Goal: Information Seeking & Learning: Learn about a topic

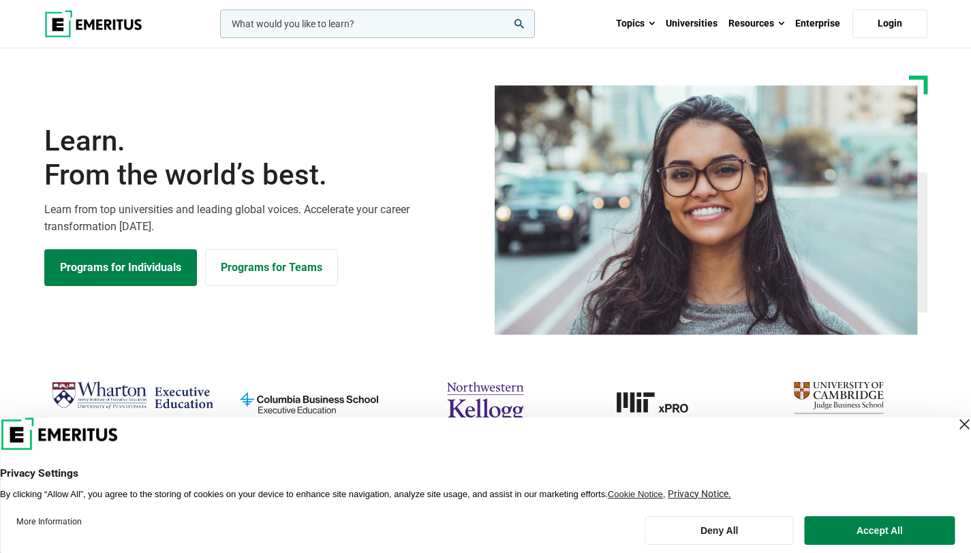
click at [955, 430] on div "Close Layer" at bounding box center [964, 424] width 19 height 19
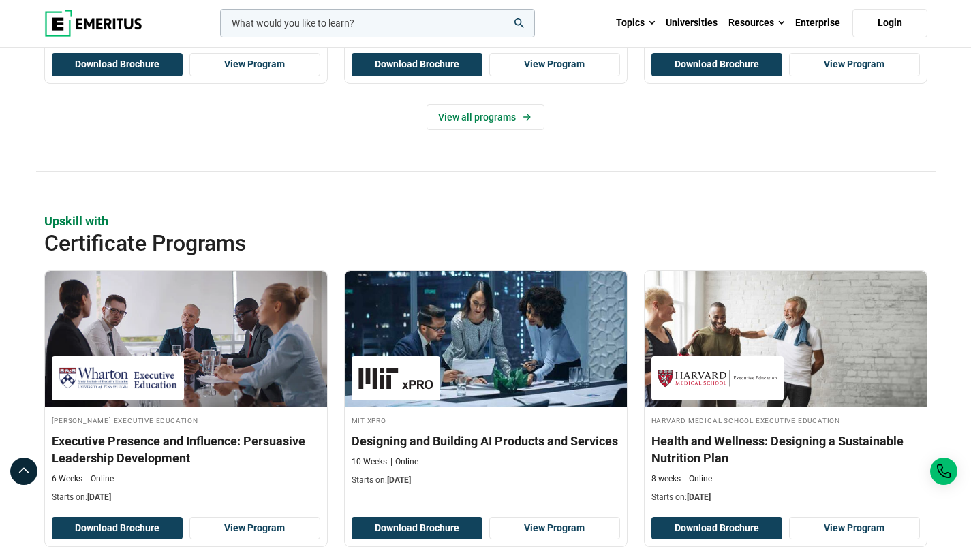
scroll to position [1371, 0]
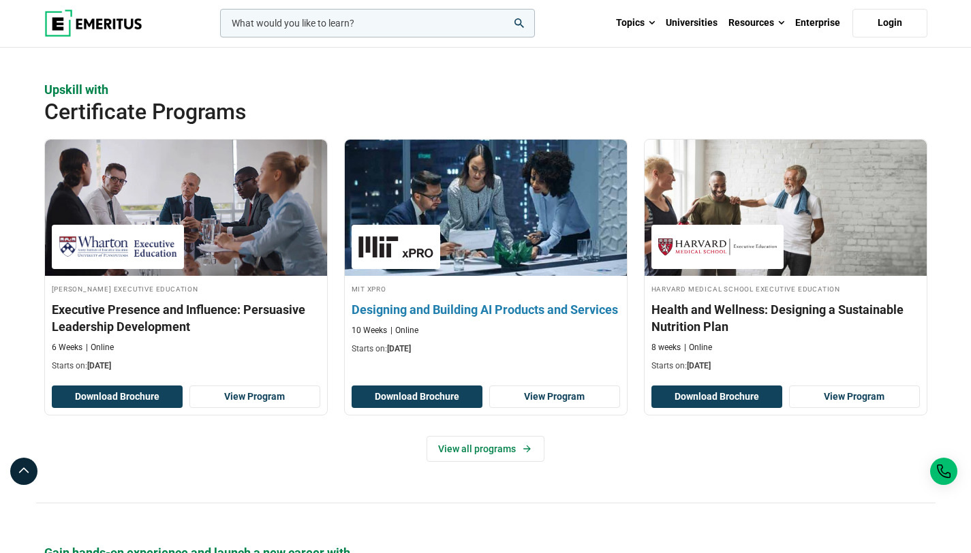
click at [493, 303] on h3 "Designing and Building AI Products and Services" at bounding box center [486, 309] width 269 height 17
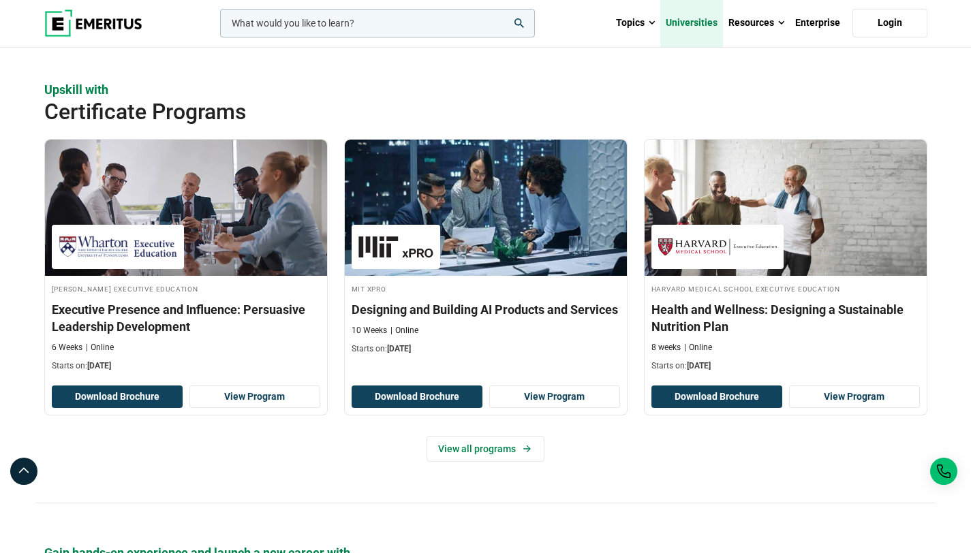
click at [701, 27] on link "Universities" at bounding box center [691, 23] width 63 height 48
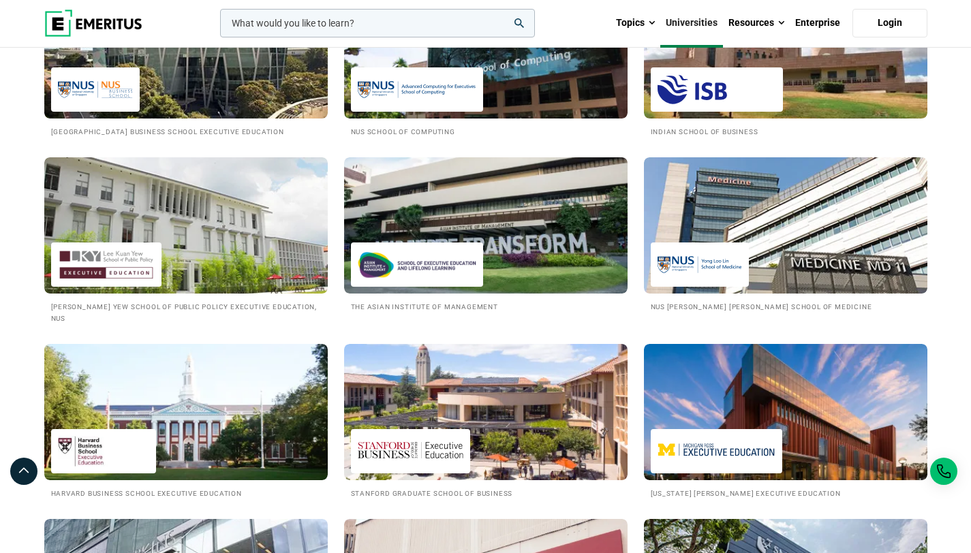
scroll to position [1231, 0]
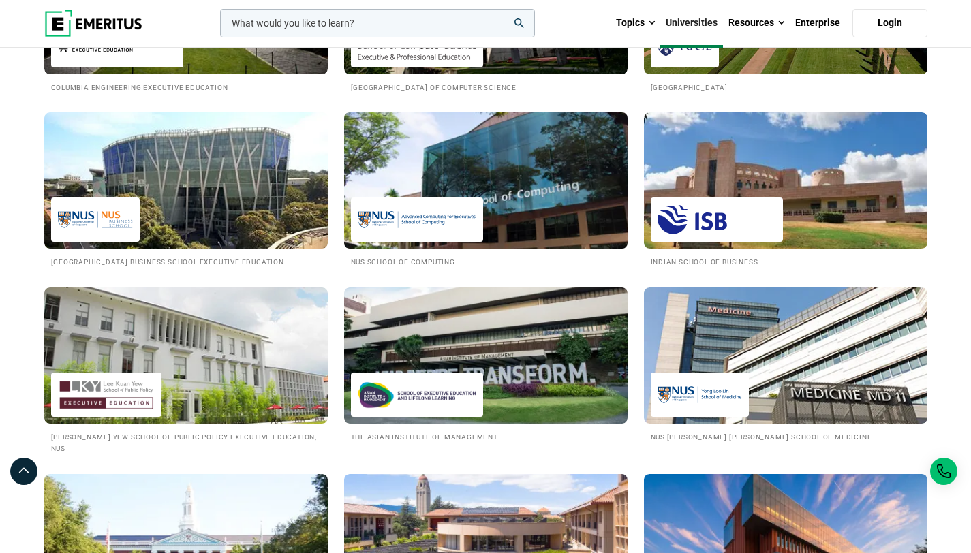
click at [531, 207] on img at bounding box center [486, 181] width 312 height 150
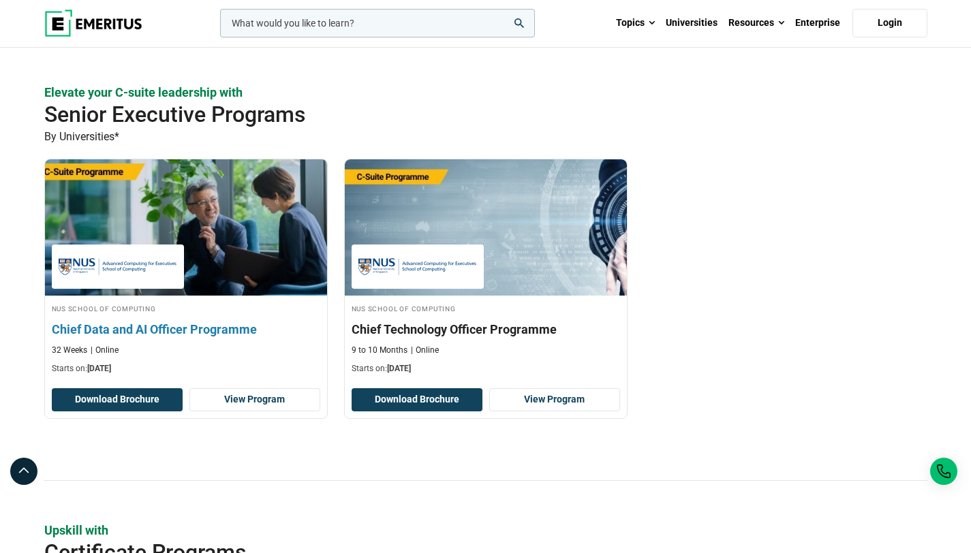
scroll to position [349, 0]
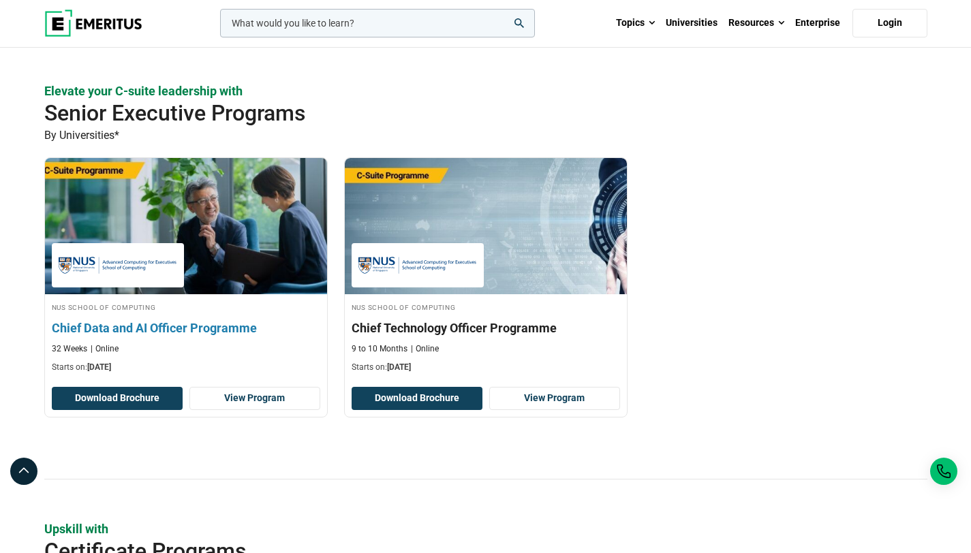
click at [236, 327] on h3 "Chief Data and AI Officer Programme" at bounding box center [186, 328] width 269 height 17
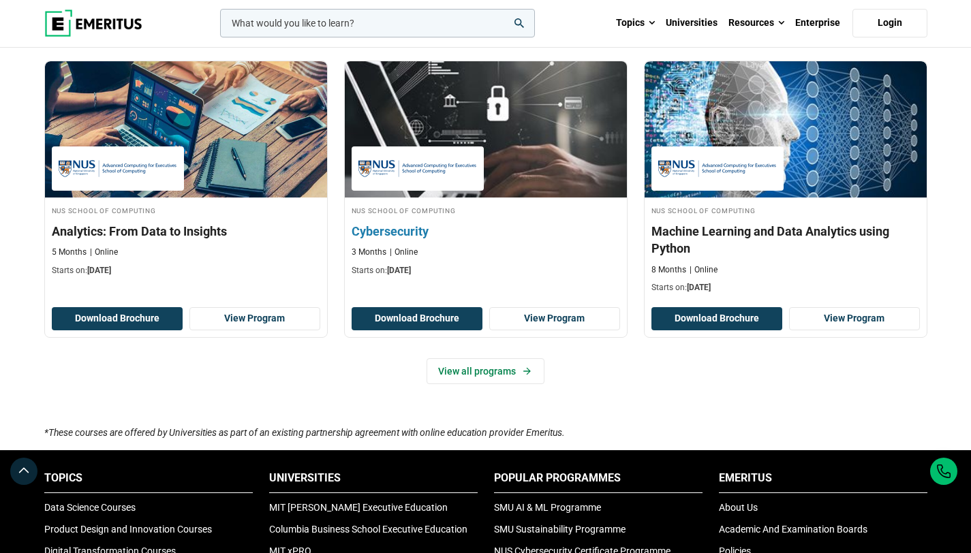
scroll to position [826, 0]
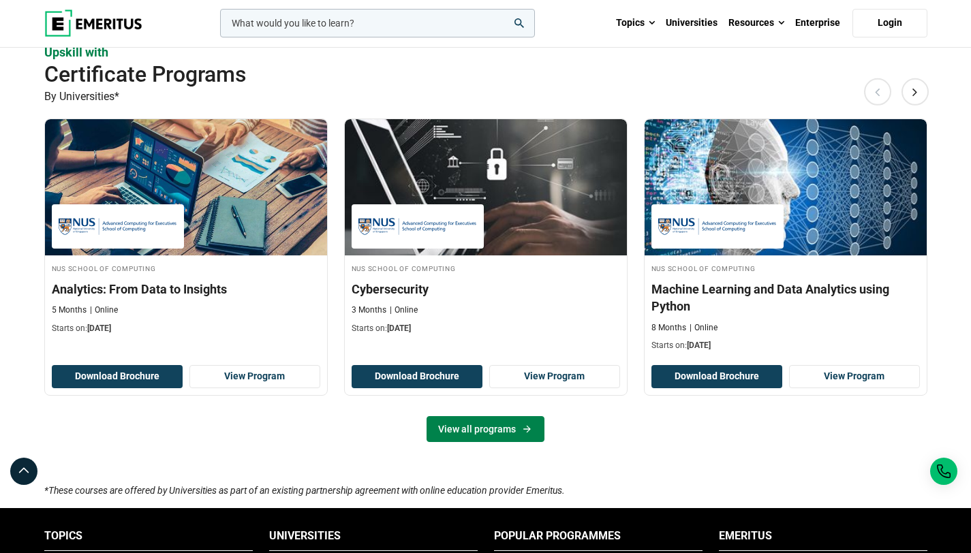
click at [515, 426] on link "View all programs" at bounding box center [486, 429] width 118 height 26
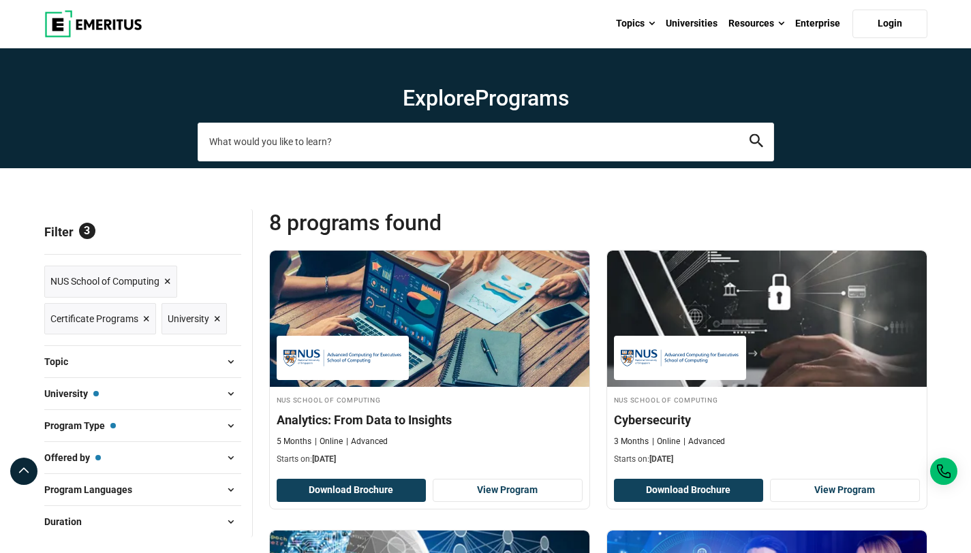
click at [331, 144] on input "search-page" at bounding box center [486, 142] width 577 height 38
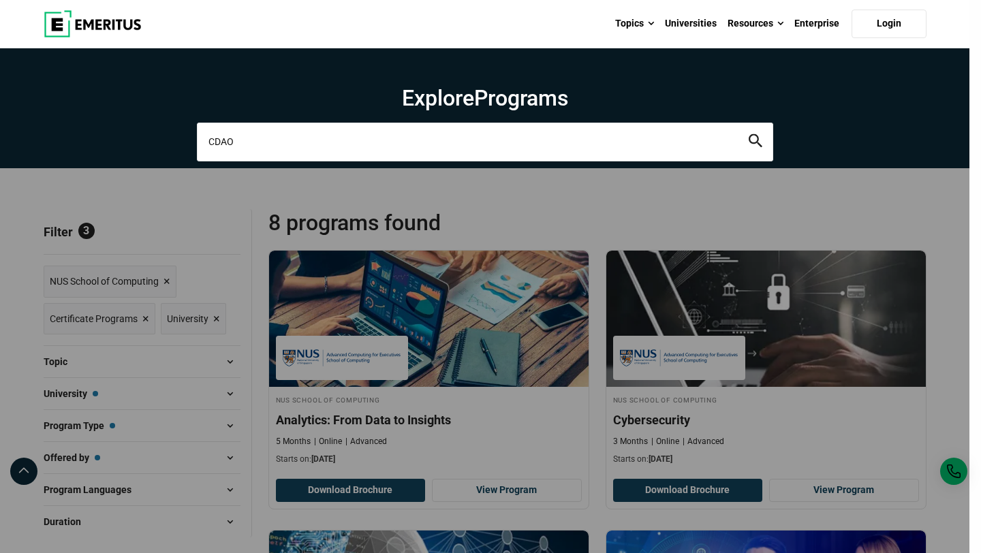
type input "CDAO"
click at [749, 134] on button "search" at bounding box center [756, 142] width 14 height 16
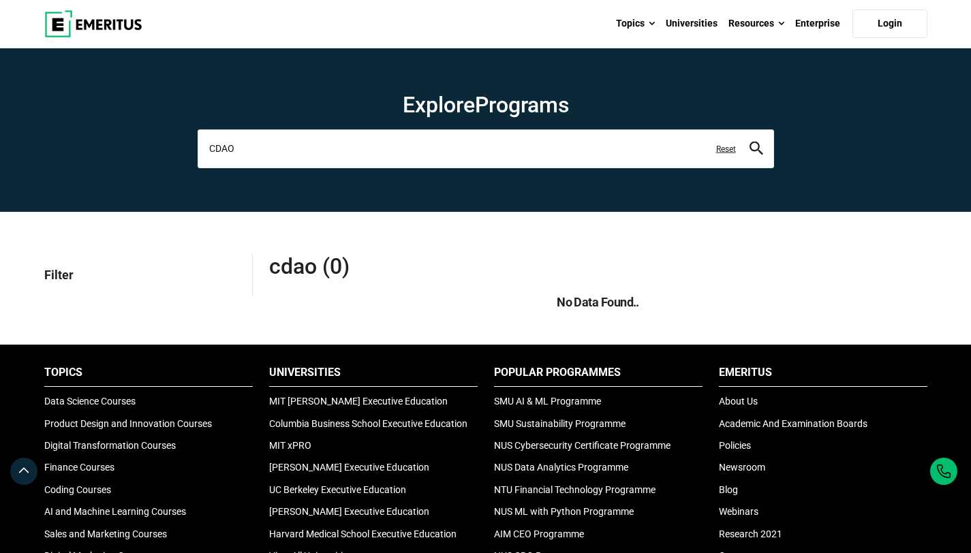
click at [306, 148] on input "CDAO" at bounding box center [486, 148] width 577 height 38
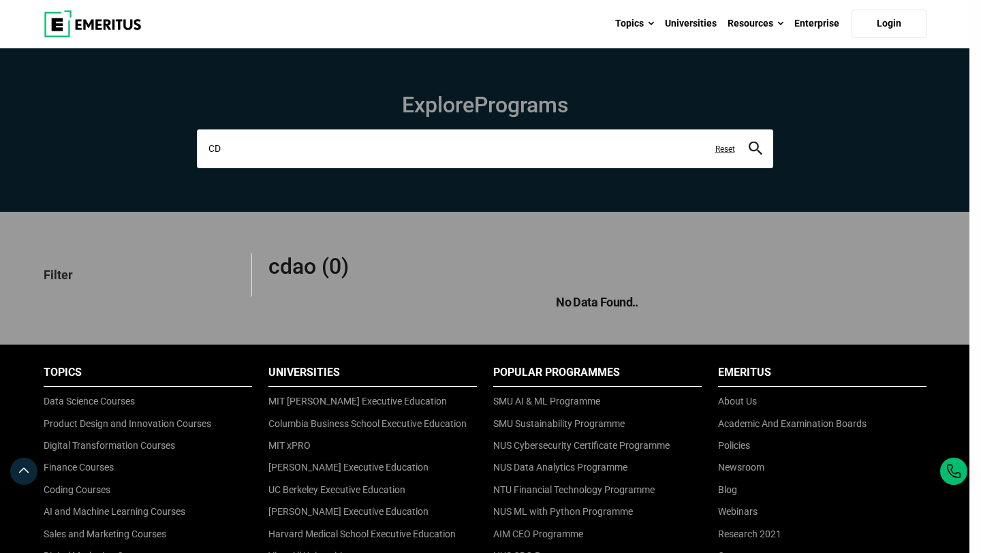
type input "C"
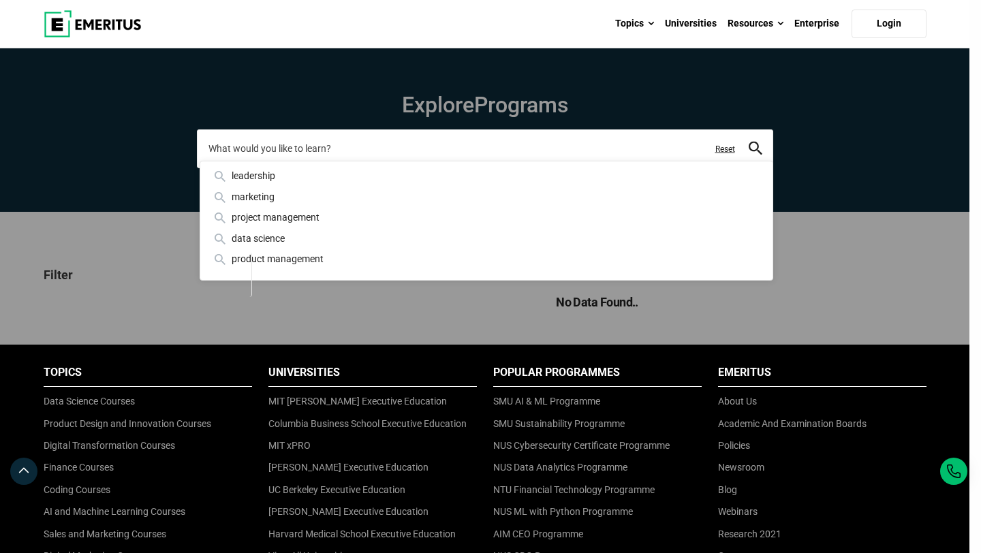
click at [749, 141] on button "search" at bounding box center [756, 149] width 14 height 16
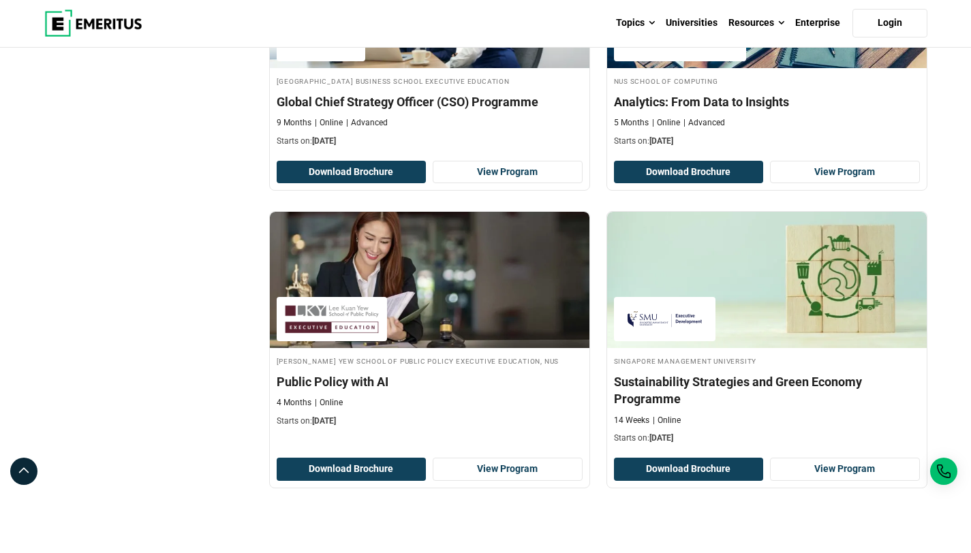
scroll to position [2734, 0]
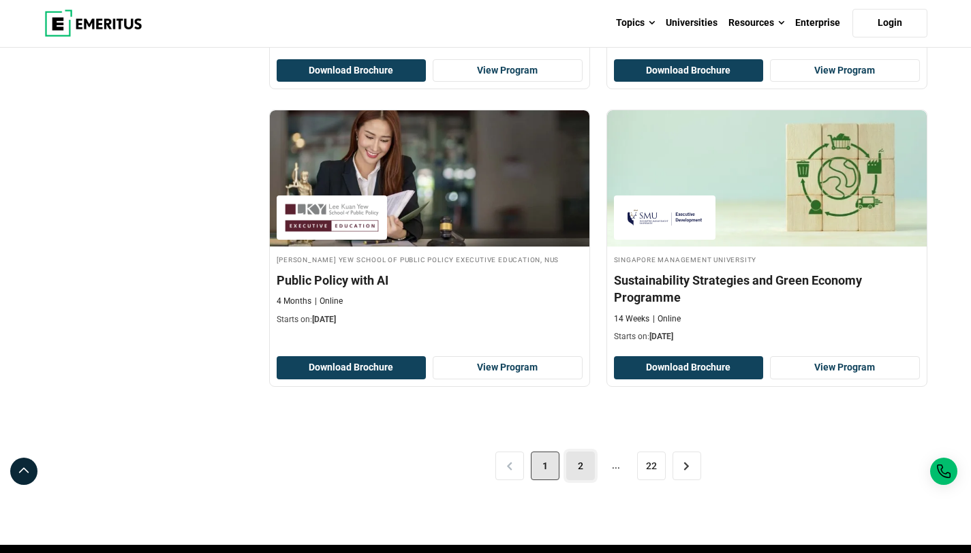
click at [583, 461] on link "2" at bounding box center [580, 466] width 29 height 29
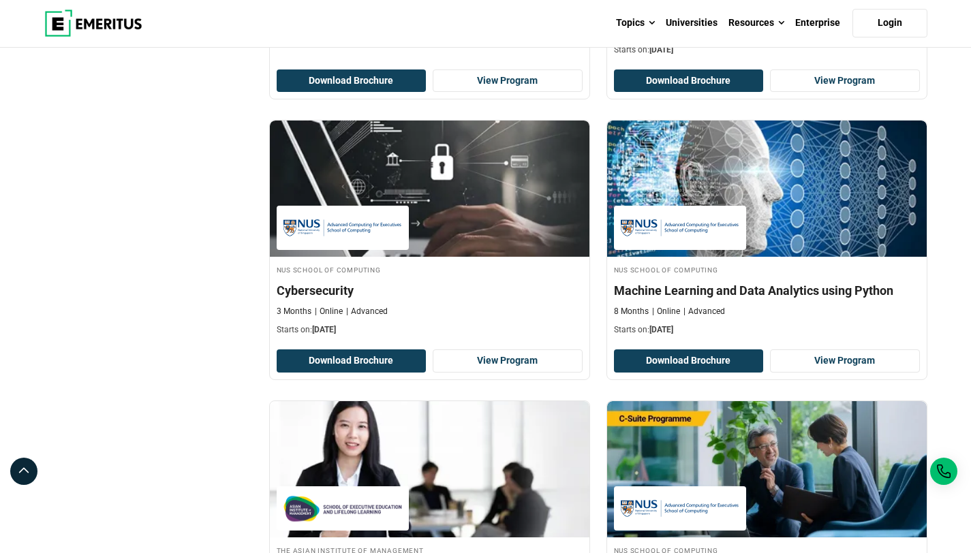
scroll to position [1584, 0]
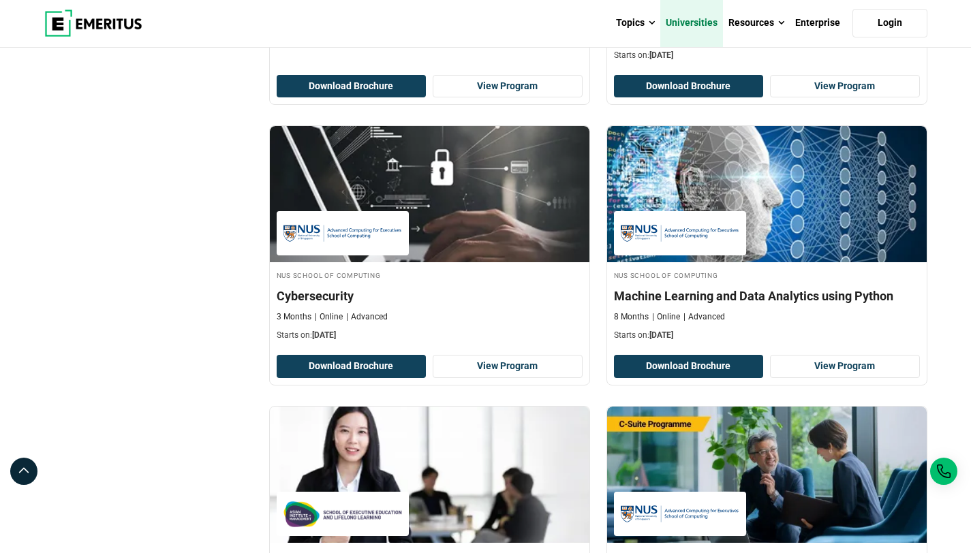
click at [703, 25] on link "Universities" at bounding box center [691, 23] width 63 height 48
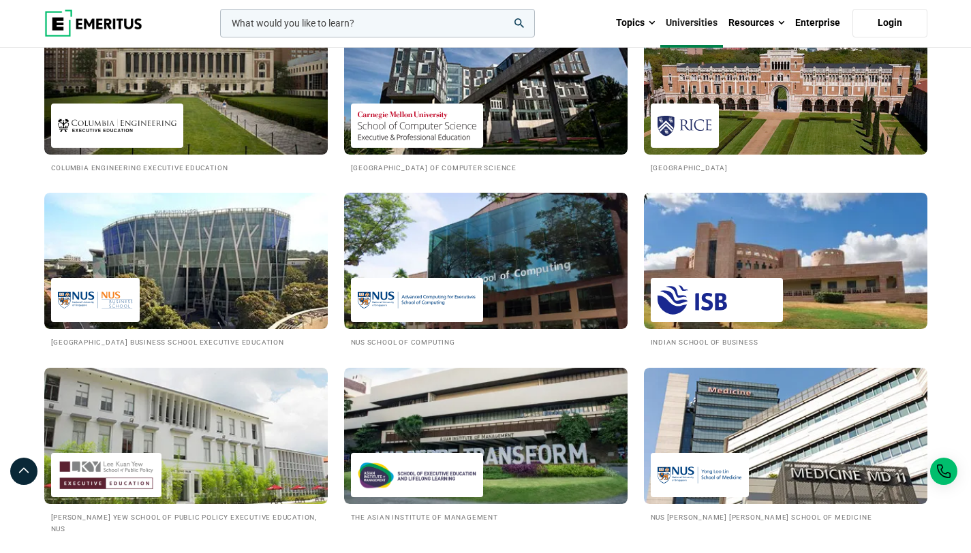
scroll to position [1236, 0]
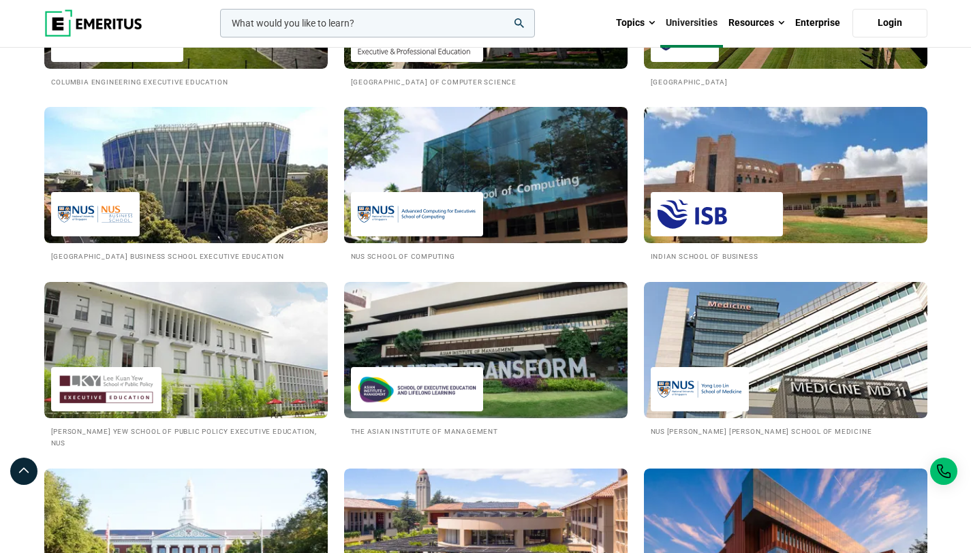
click at [527, 200] on img at bounding box center [486, 175] width 312 height 150
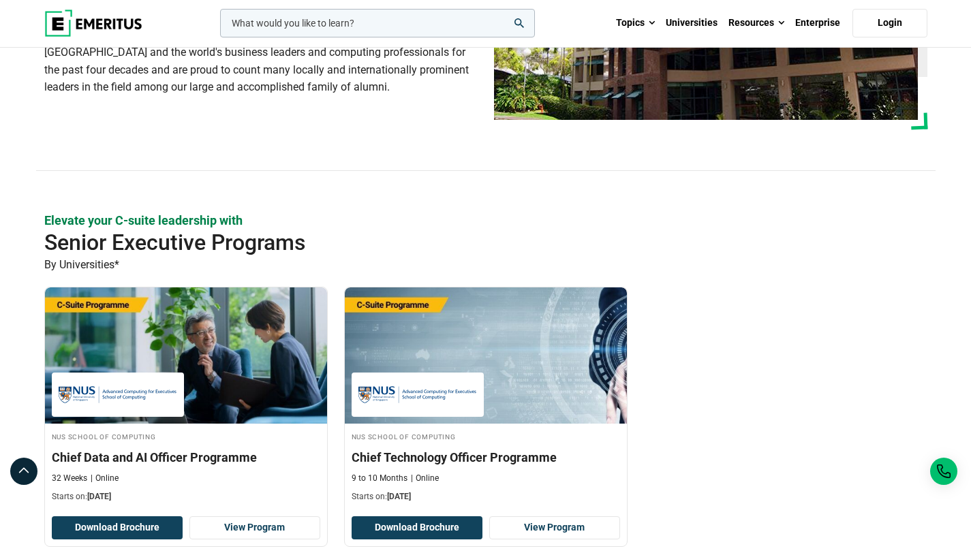
scroll to position [459, 0]
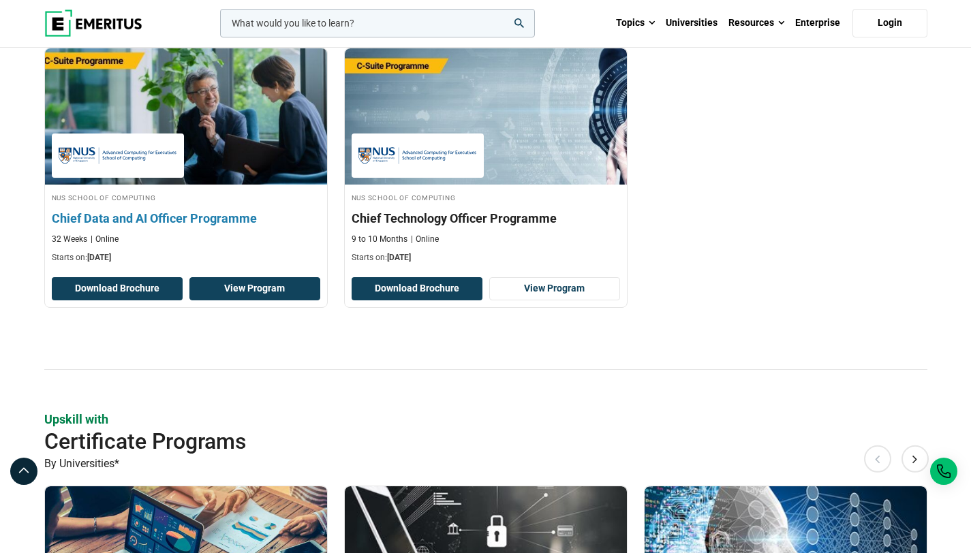
click at [289, 296] on link "View Program" at bounding box center [254, 288] width 131 height 23
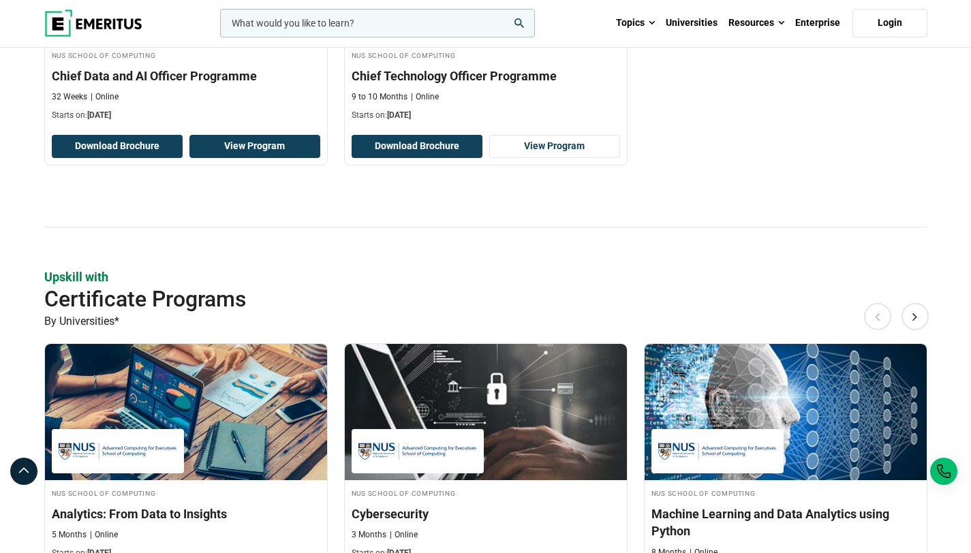
scroll to position [862, 0]
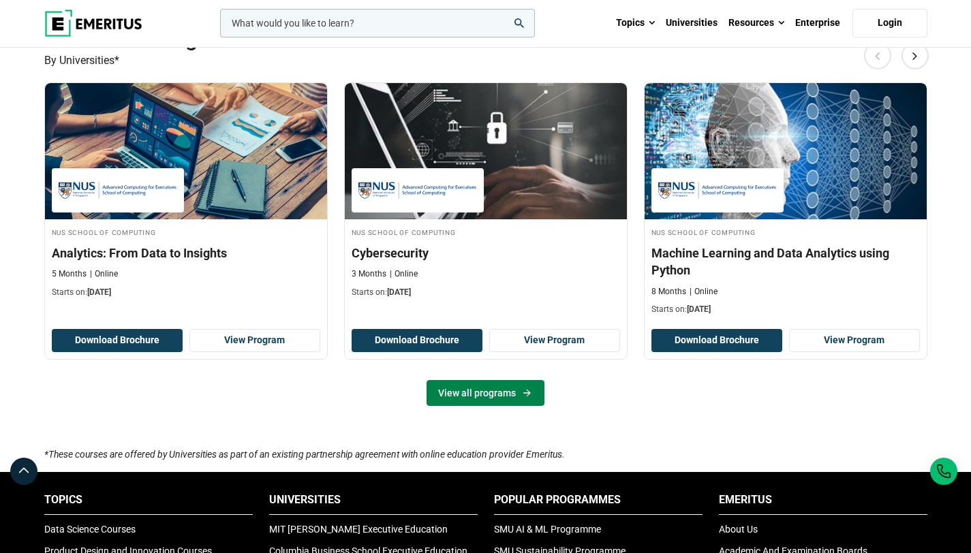
click at [493, 389] on link "View all programs" at bounding box center [486, 393] width 118 height 26
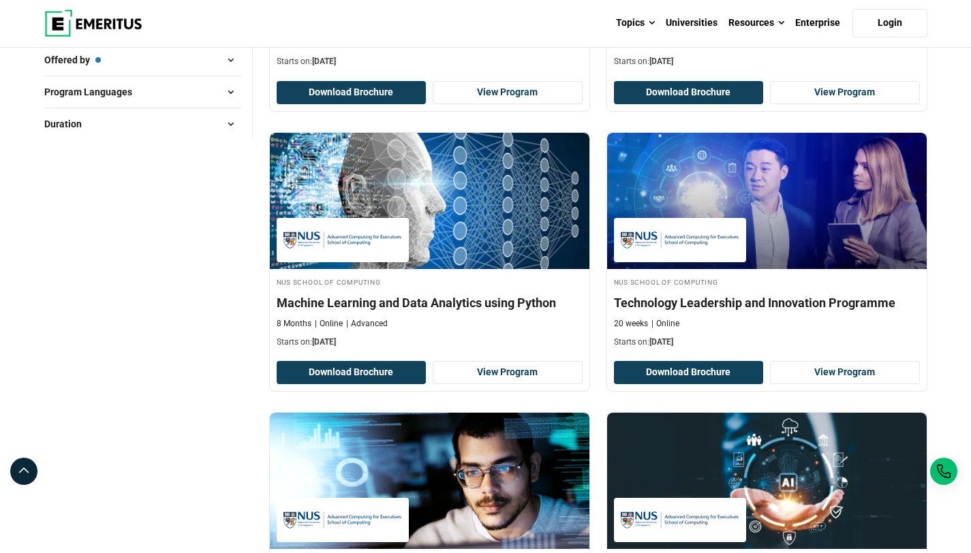
scroll to position [410, 0]
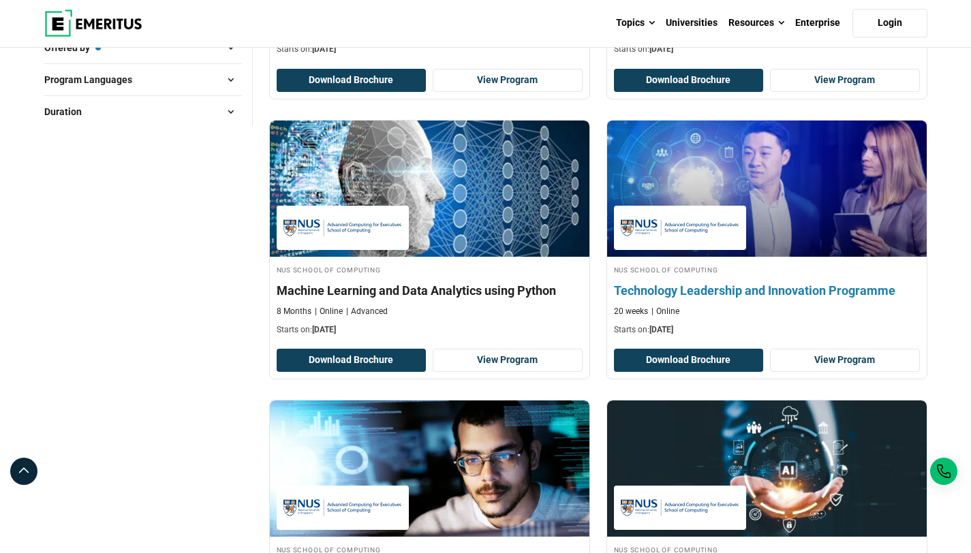
click at [799, 294] on h4 "Technology Leadership and Innovation Programme" at bounding box center [767, 290] width 306 height 17
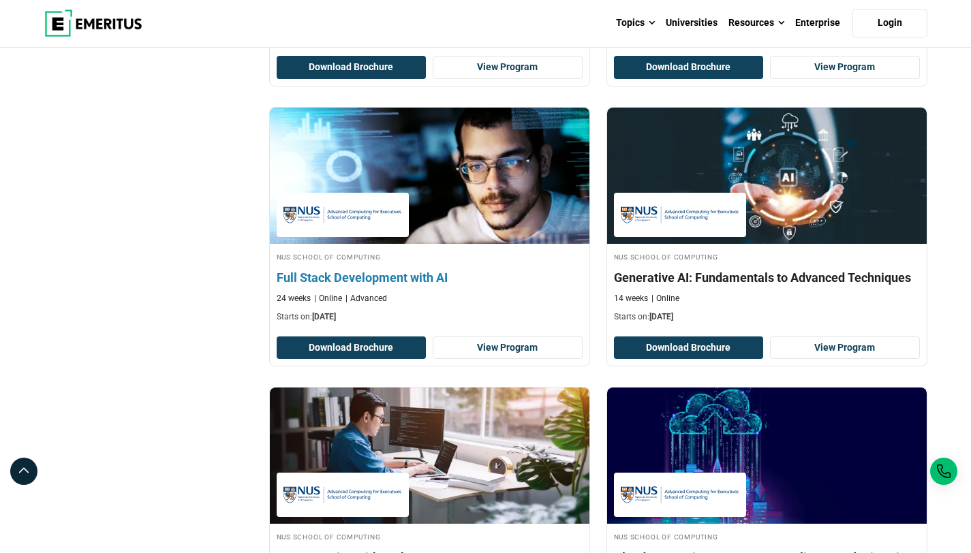
scroll to position [772, 0]
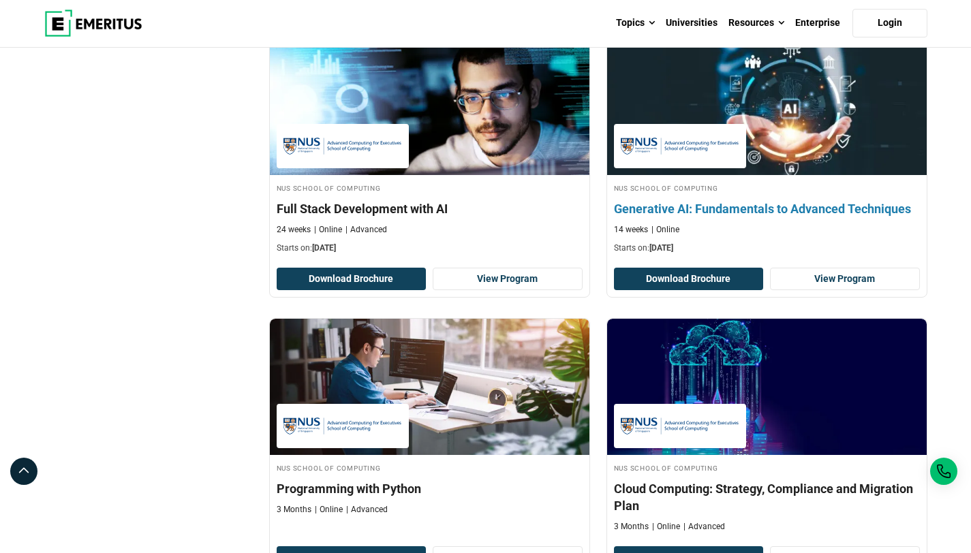
click at [813, 211] on h4 "Generative AI: Fundamentals to Advanced Techniques" at bounding box center [767, 208] width 306 height 17
